Goal: Task Accomplishment & Management: Complete application form

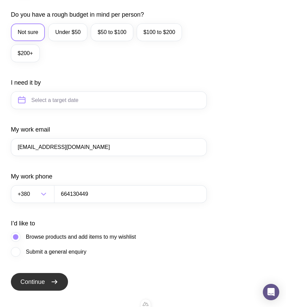
scroll to position [334, 0]
click at [41, 281] on span "Continue" at bounding box center [32, 282] width 24 height 8
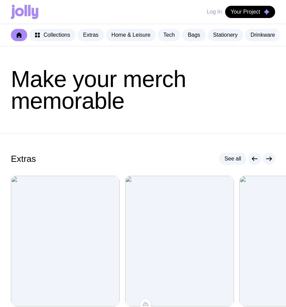
click at [211, 13] on button "Log In" at bounding box center [214, 12] width 15 height 12
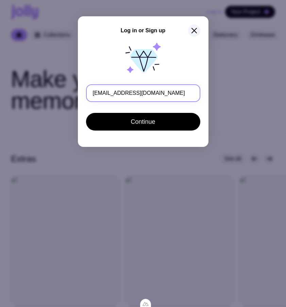
click at [99, 93] on input "[EMAIL_ADDRESS][DOMAIN_NAME]" at bounding box center [143, 93] width 114 height 18
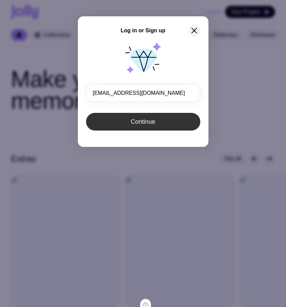
type input "[EMAIL_ADDRESS][DOMAIN_NAME]"
click at [117, 119] on button "Continue" at bounding box center [143, 122] width 114 height 18
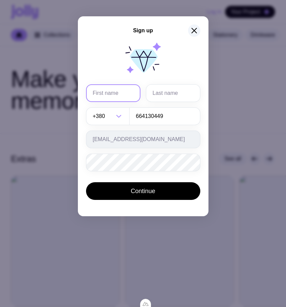
click at [102, 97] on input "text" at bounding box center [113, 93] width 54 height 18
type input "u100"
click at [174, 94] on input "text" at bounding box center [173, 93] width 54 height 18
type input "Brykov"
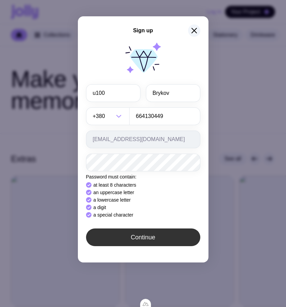
click at [107, 233] on div "Sign up u100 Brykov +380 Loading... 664130449 [EMAIL_ADDRESS][DOMAIN_NAME] Pass…" at bounding box center [143, 139] width 130 height 246
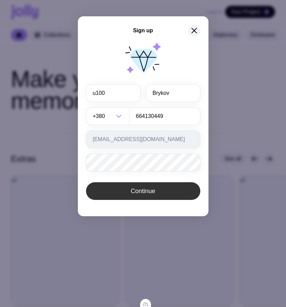
click at [136, 193] on span "Continue" at bounding box center [142, 191] width 24 height 8
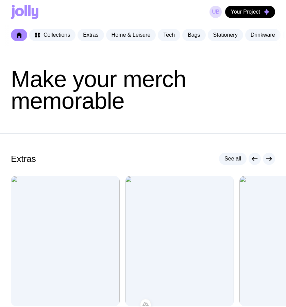
click at [201, 11] on div "uB Your Project" at bounding box center [143, 12] width 264 height 24
